Goal: Complete application form: Complete application form

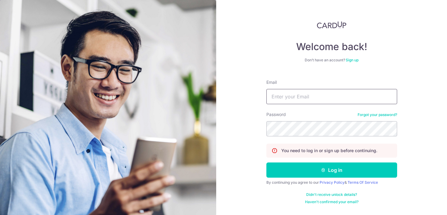
click at [308, 96] on input "Email" at bounding box center [331, 96] width 131 height 15
type input "[EMAIL_ADDRESS][DOMAIN_NAME]"
click at [266, 163] on button "Log in" at bounding box center [331, 170] width 131 height 15
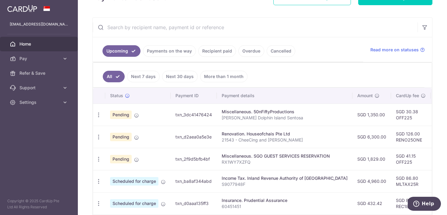
scroll to position [101, 0]
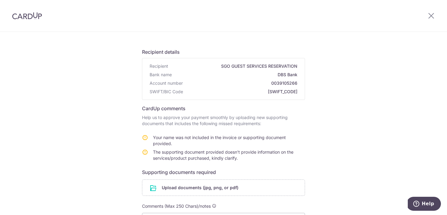
scroll to position [29, 0]
click at [199, 191] on input "file" at bounding box center [223, 187] width 162 height 16
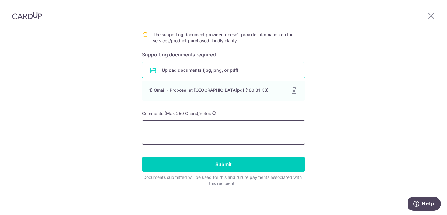
scroll to position [146, 0]
click at [246, 126] on textarea at bounding box center [223, 132] width 163 height 24
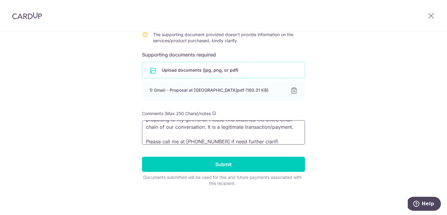
scroll to position [20, 0]
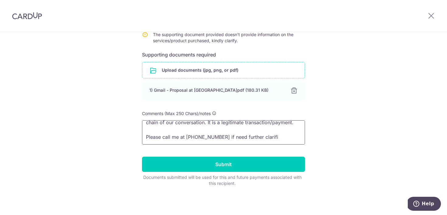
drag, startPoint x: 186, startPoint y: 141, endPoint x: 127, endPoint y: 136, distance: 59.2
click at [127, 136] on div "Help us verify your payment Recipient details Recipient SGO GUEST SERVICES RESE…" at bounding box center [223, 50] width 447 height 329
click at [262, 136] on textarea "I am engaging RWS Sentosa to organise an event where I will be proposing to my …" at bounding box center [223, 132] width 163 height 24
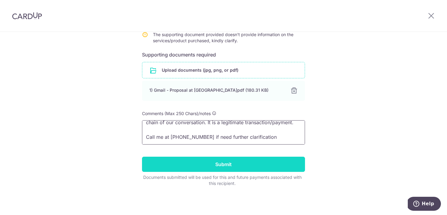
type textarea "I am engaging RWS Sentosa to organise an event where I will be proposing to my …"
click at [246, 164] on input "Submit" at bounding box center [223, 164] width 163 height 15
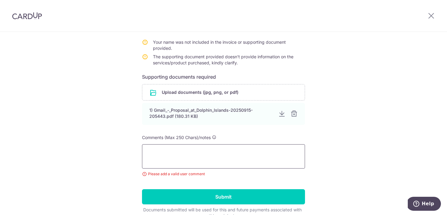
scroll to position [129, 0]
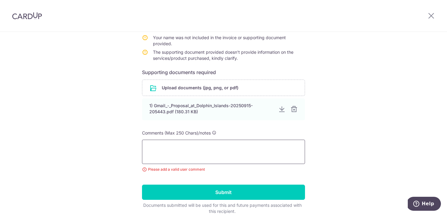
click at [249, 152] on textarea at bounding box center [223, 152] width 163 height 24
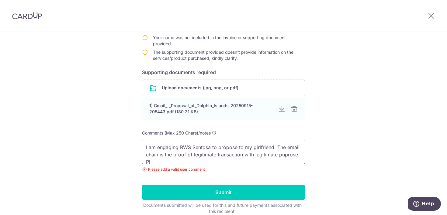
scroll to position [1, 0]
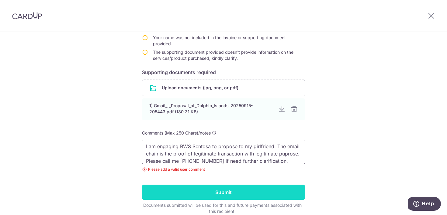
type textarea "I am engaging RWS Sentosa to propose to my girlfriend. The email chain is the p…"
click at [220, 191] on input "Submit" at bounding box center [223, 192] width 163 height 15
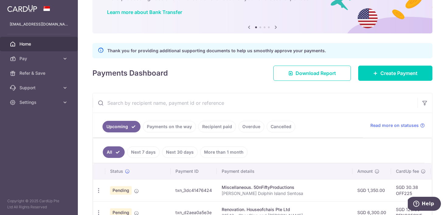
scroll to position [43, 0]
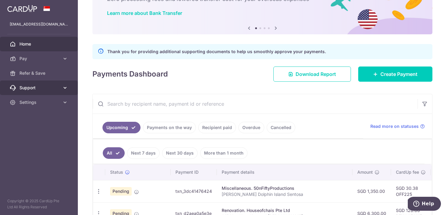
click at [63, 83] on link "Support" at bounding box center [39, 88] width 78 height 15
click at [57, 93] on link "Support" at bounding box center [39, 88] width 78 height 15
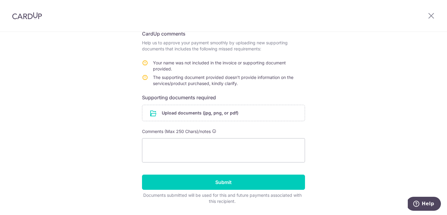
scroll to position [100, 0]
